Goal: Obtain resource: Obtain resource

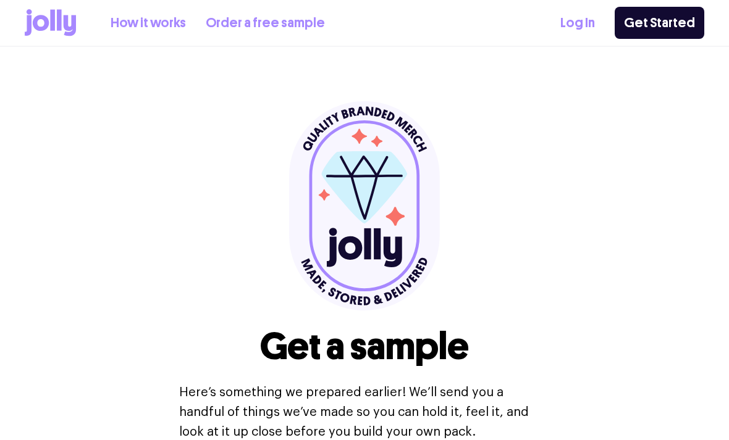
select select
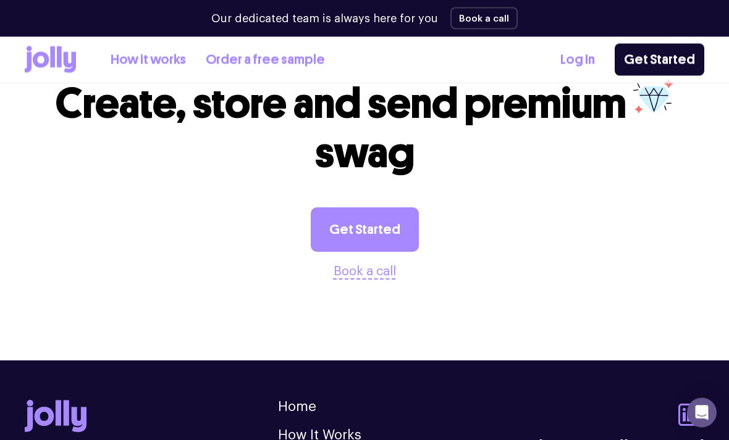
scroll to position [1408, 0]
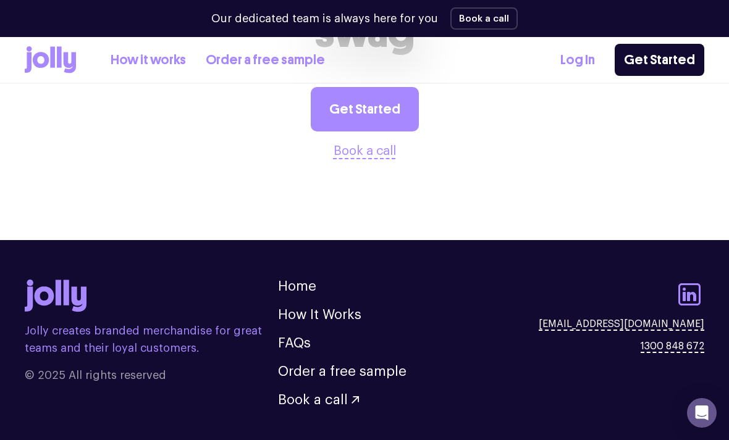
click at [292, 67] on link "Order a free sample" at bounding box center [265, 60] width 119 height 20
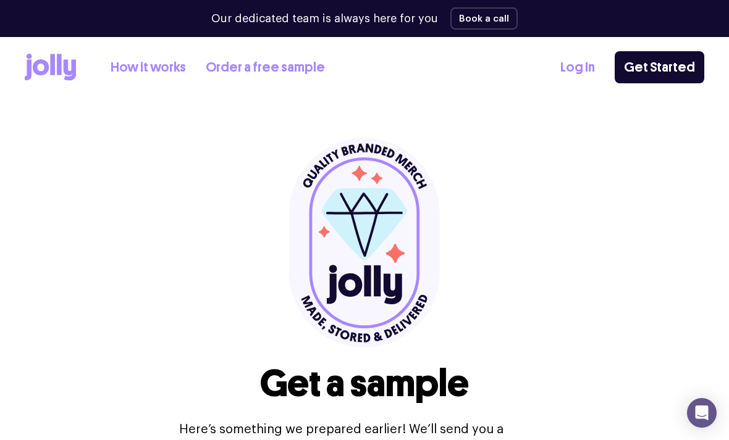
click at [157, 63] on link "How it works" at bounding box center [148, 67] width 75 height 20
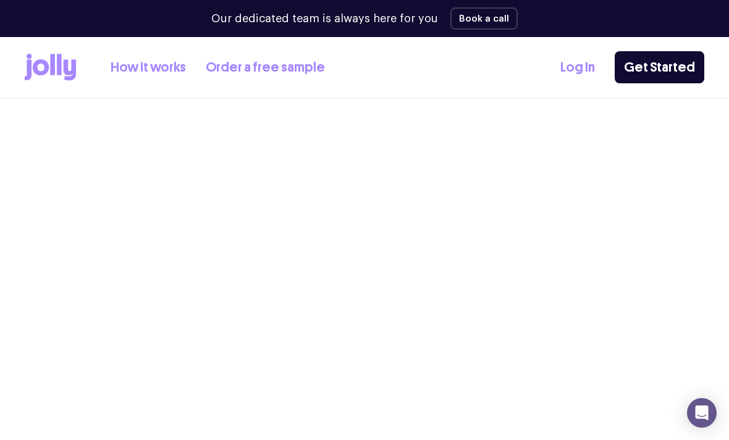
select select
